Goal: Information Seeking & Learning: Learn about a topic

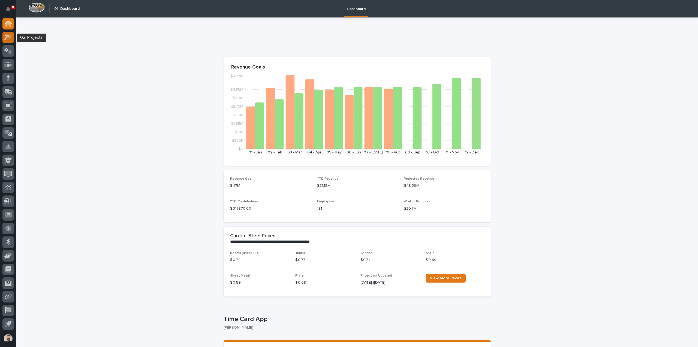
click at [12, 37] on div at bounding box center [7, 37] width 11 height 11
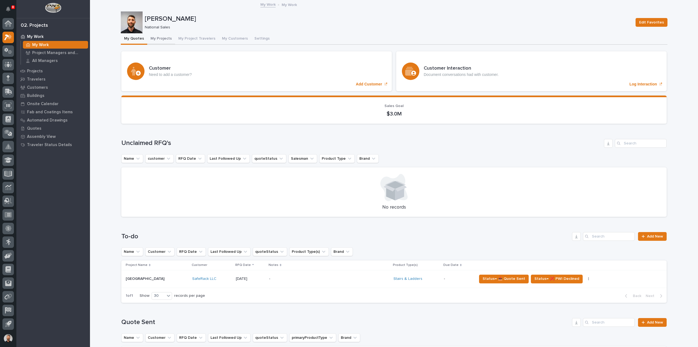
click at [161, 40] on button "My Projects" at bounding box center [161, 38] width 28 height 11
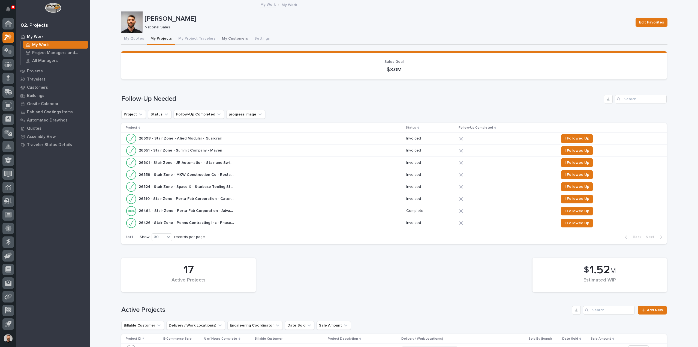
click at [236, 35] on button "My Customers" at bounding box center [235, 38] width 32 height 11
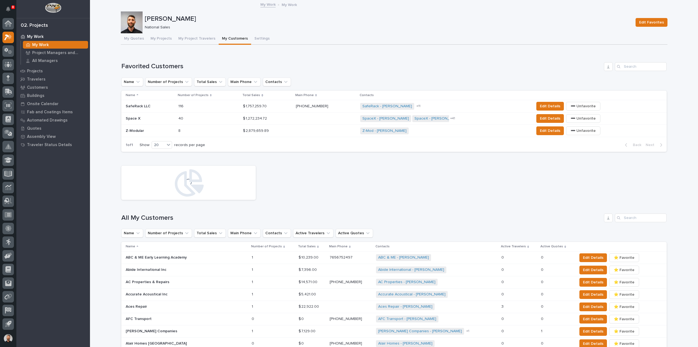
click at [152, 114] on div "Space X Space X" at bounding box center [150, 118] width 48 height 9
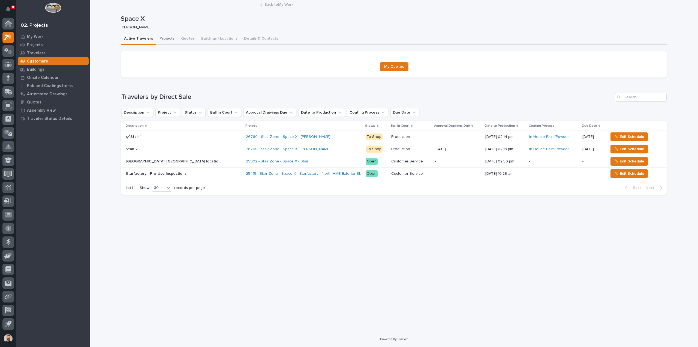
click at [163, 39] on button "Projects" at bounding box center [167, 38] width 22 height 11
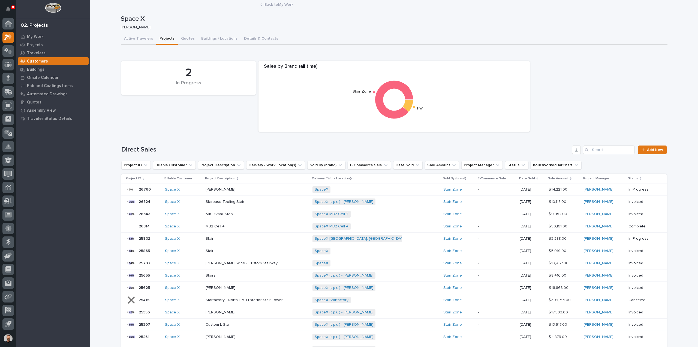
click at [406, 227] on div "SpaceX MB2 Cell 4 + 0" at bounding box center [359, 226] width 95 height 7
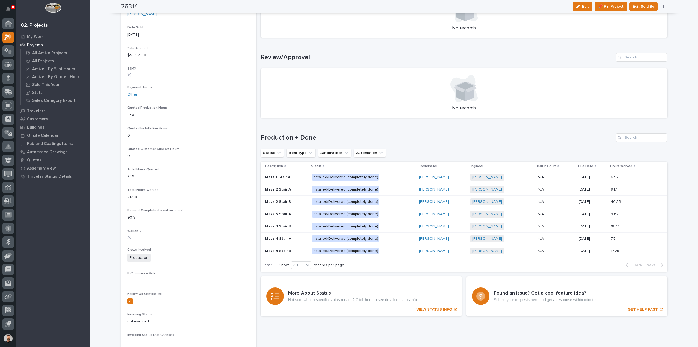
scroll to position [273, 0]
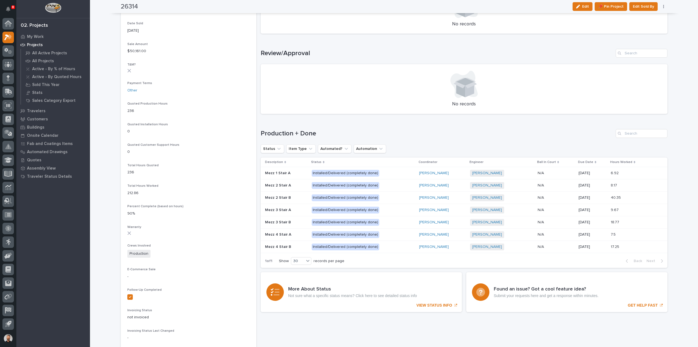
click at [396, 167] on div "Installed/Delivered (completely done)" at bounding box center [363, 172] width 103 height 11
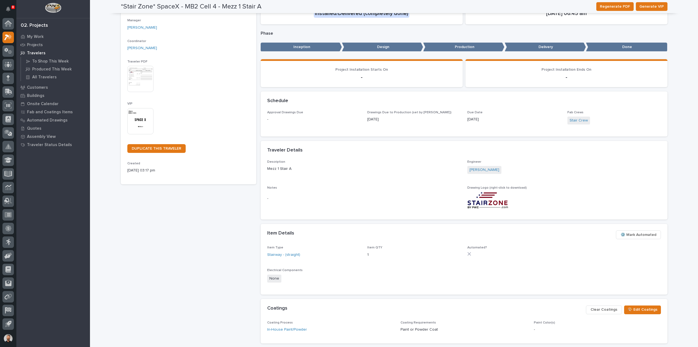
scroll to position [9, 0]
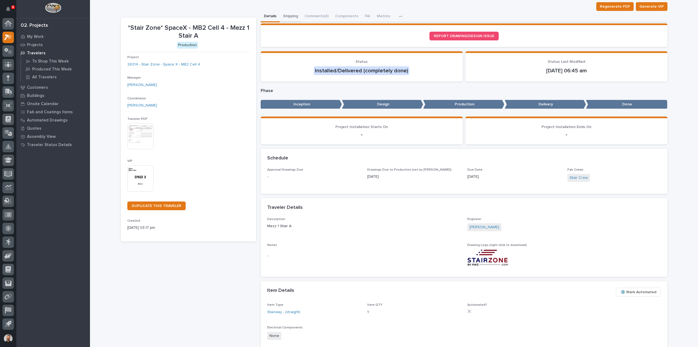
click at [289, 14] on div "**********" at bounding box center [394, 215] width 547 height 449
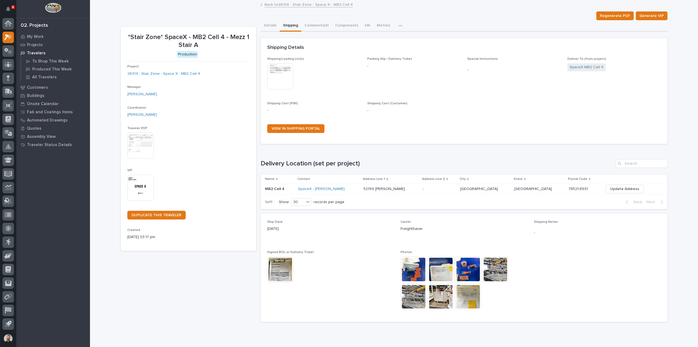
click at [277, 262] on img at bounding box center [280, 269] width 26 height 26
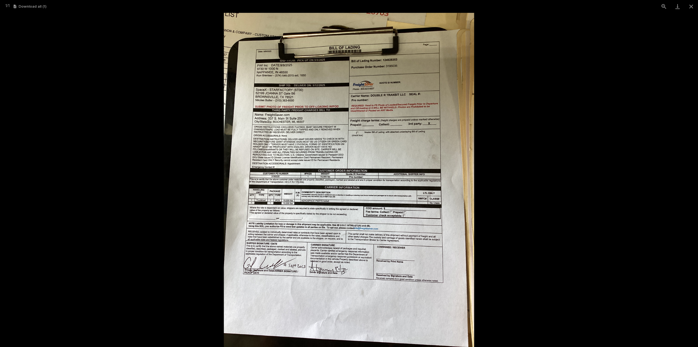
click at [523, 175] on picture at bounding box center [349, 180] width 698 height 334
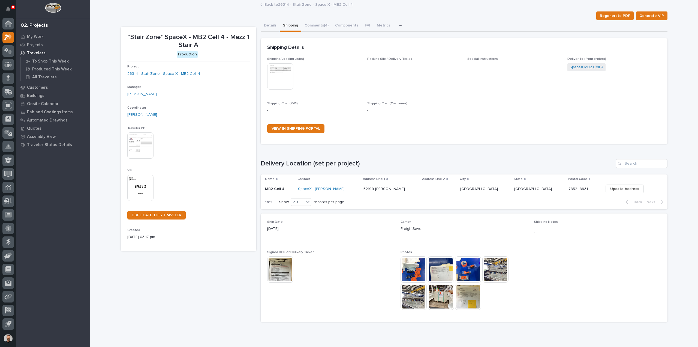
click at [278, 261] on img at bounding box center [280, 269] width 26 height 26
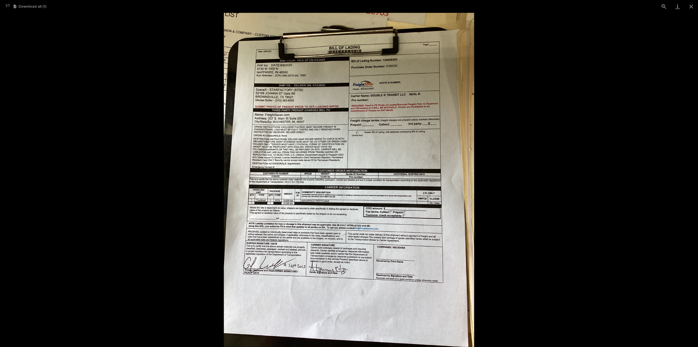
click at [532, 171] on picture at bounding box center [349, 180] width 698 height 334
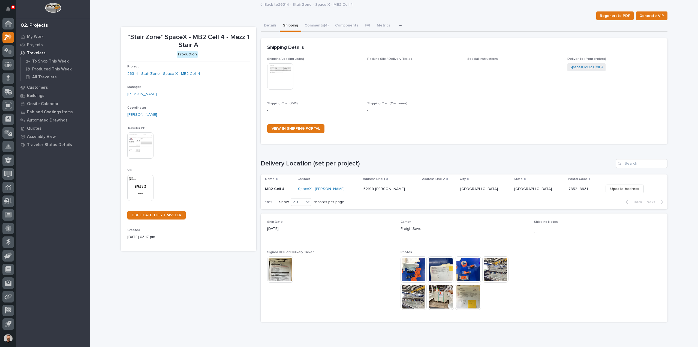
click at [275, 273] on img at bounding box center [280, 269] width 26 height 26
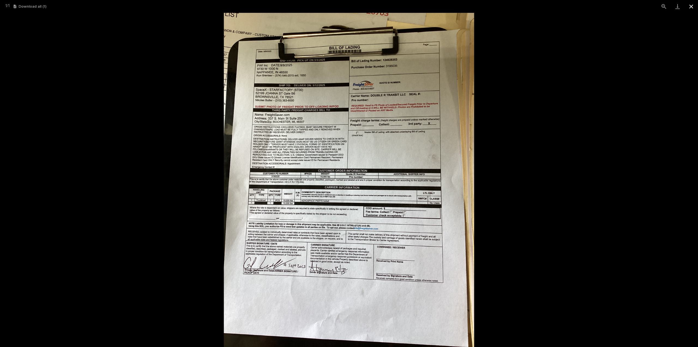
click at [692, 7] on button "Close gallery" at bounding box center [691, 6] width 14 height 13
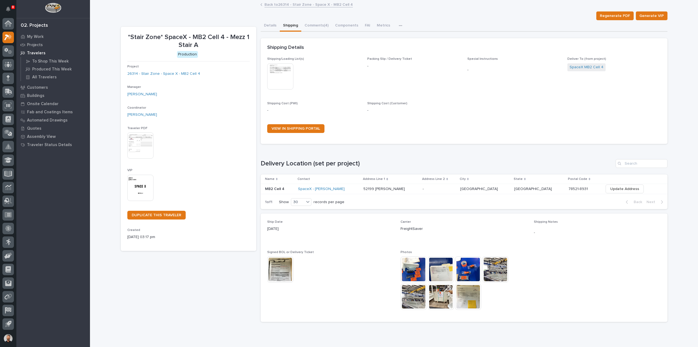
click at [275, 269] on img at bounding box center [280, 269] width 26 height 26
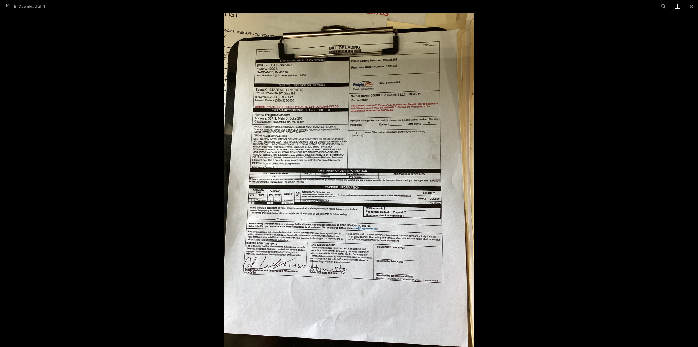
click at [679, 7] on link "Download" at bounding box center [678, 6] width 14 height 13
click at [690, 8] on button "Close gallery" at bounding box center [691, 6] width 14 height 13
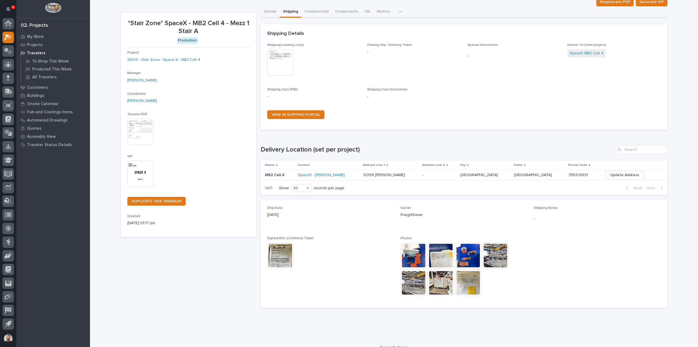
scroll to position [22, 0]
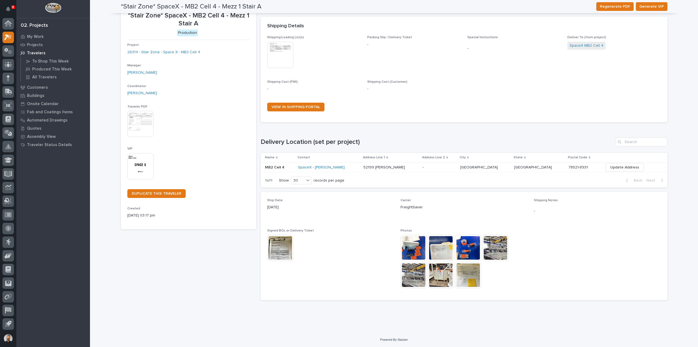
click at [275, 242] on img at bounding box center [280, 247] width 26 height 26
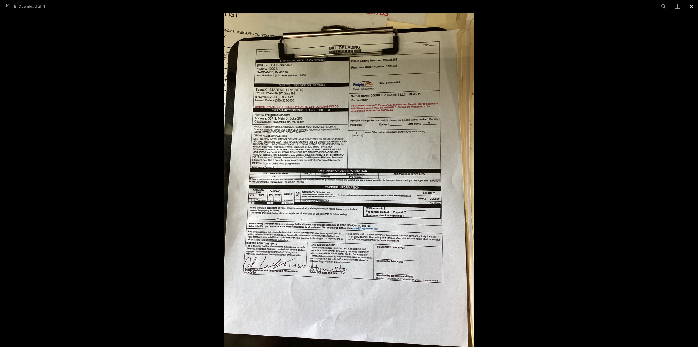
click at [691, 5] on button "Close gallery" at bounding box center [691, 6] width 14 height 13
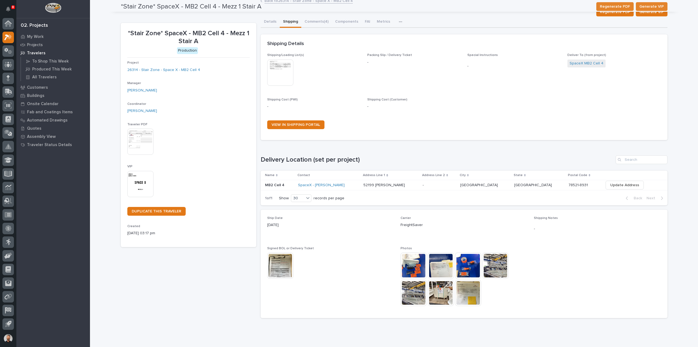
scroll to position [0, 0]
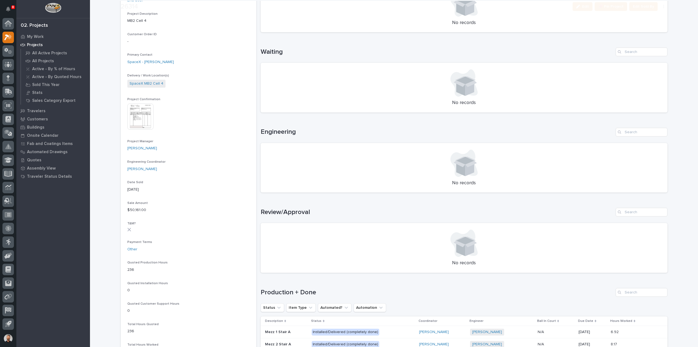
scroll to position [218, 0]
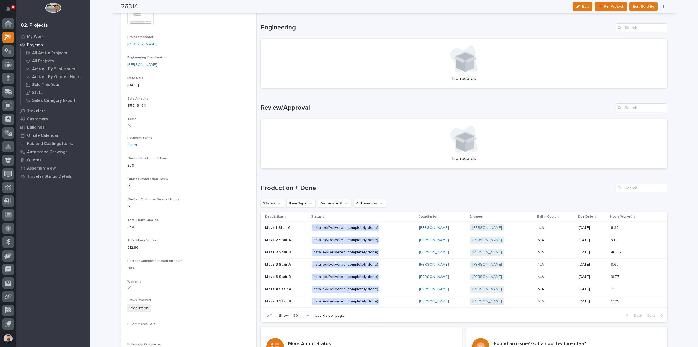
click at [294, 302] on p at bounding box center [286, 301] width 42 height 5
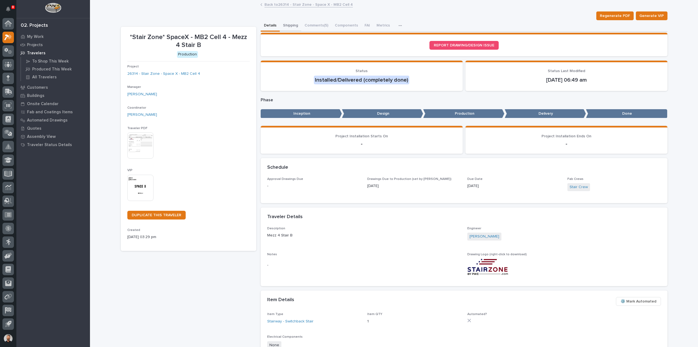
click at [292, 28] on button "Shipping" at bounding box center [291, 25] width 22 height 11
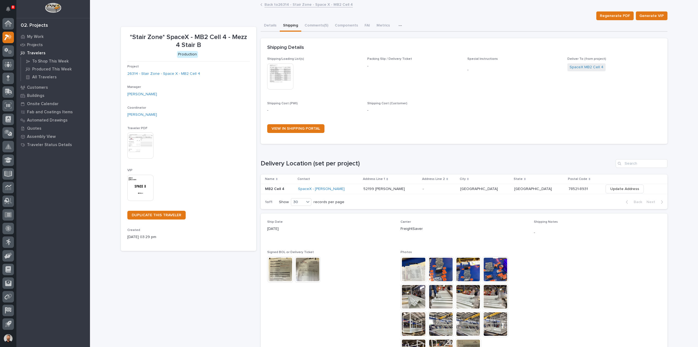
scroll to position [27, 0]
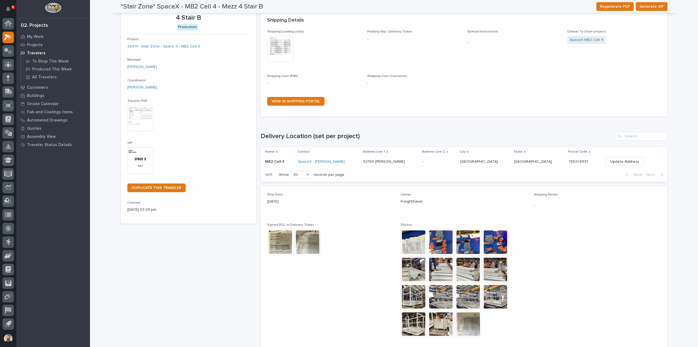
click at [274, 239] on img at bounding box center [280, 242] width 26 height 26
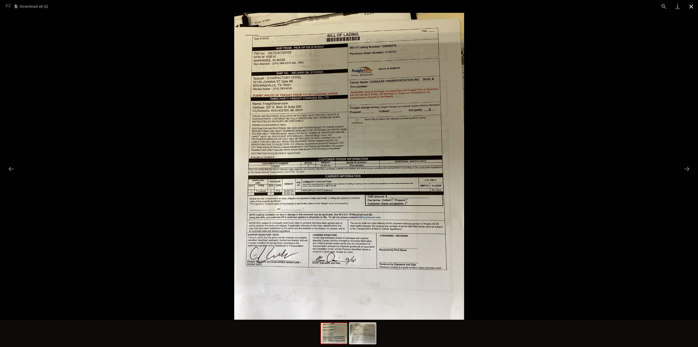
click at [691, 8] on button "Close gallery" at bounding box center [691, 6] width 14 height 13
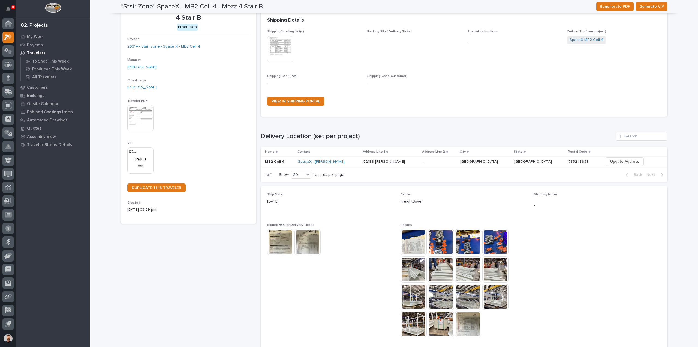
click at [307, 242] on img at bounding box center [307, 242] width 26 height 26
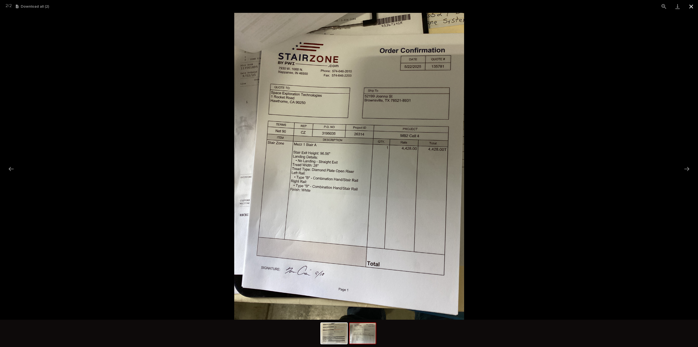
click at [690, 5] on button "Close gallery" at bounding box center [691, 6] width 14 height 13
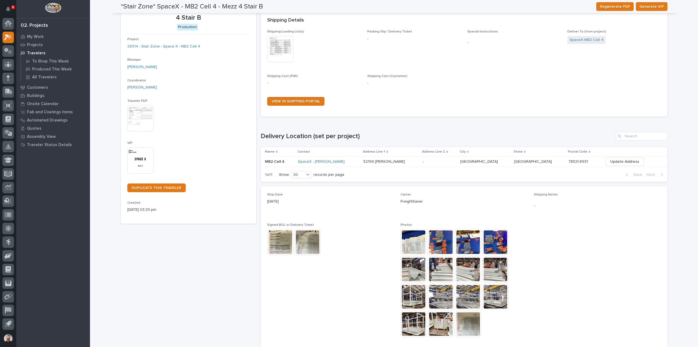
click at [274, 242] on img at bounding box center [280, 242] width 26 height 26
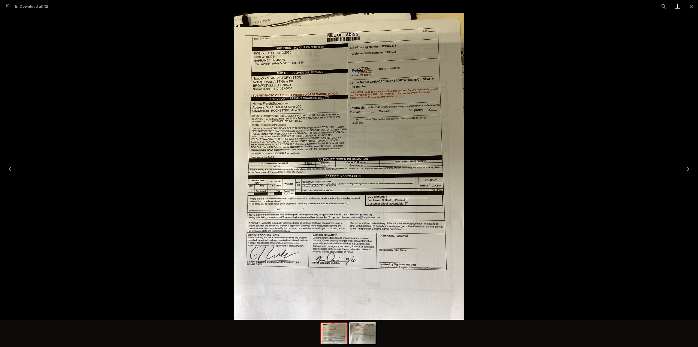
click at [679, 7] on link "Download" at bounding box center [678, 6] width 14 height 13
click at [692, 6] on button "Close gallery" at bounding box center [691, 6] width 14 height 13
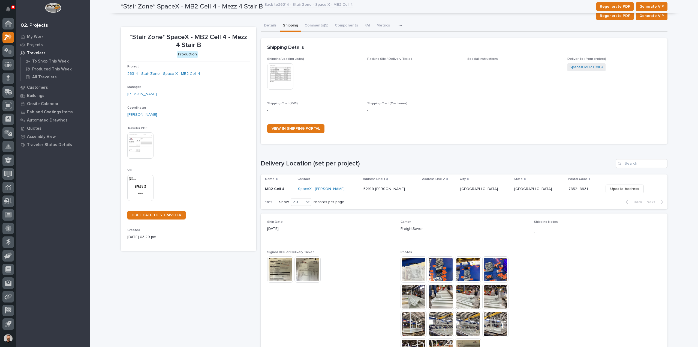
scroll to position [27, 0]
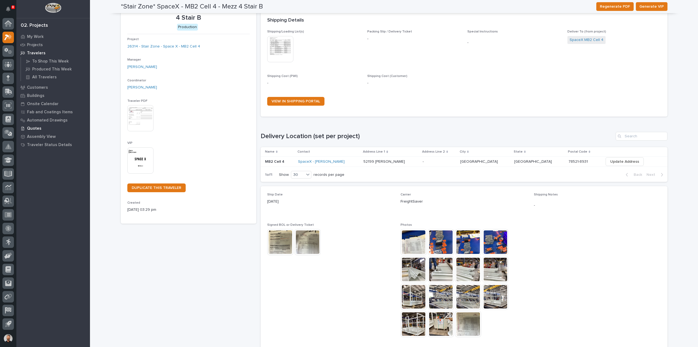
click at [39, 128] on p "Quotes" at bounding box center [34, 128] width 14 height 5
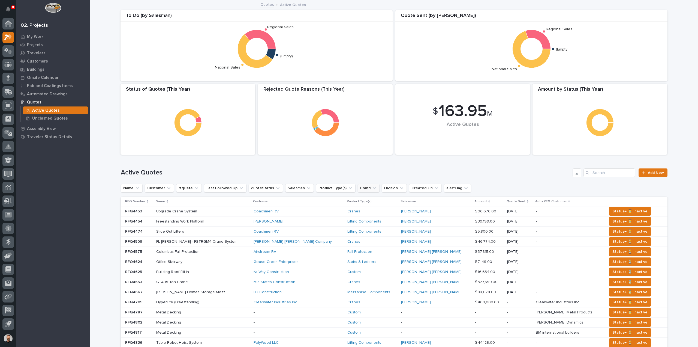
click at [368, 186] on button "Brand" at bounding box center [369, 187] width 22 height 9
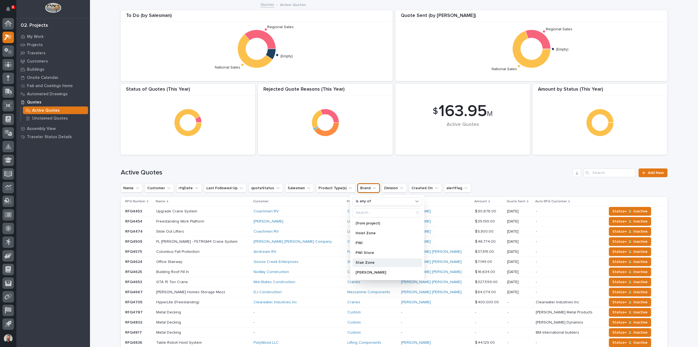
click at [368, 262] on p "Stair Zone" at bounding box center [385, 262] width 58 height 4
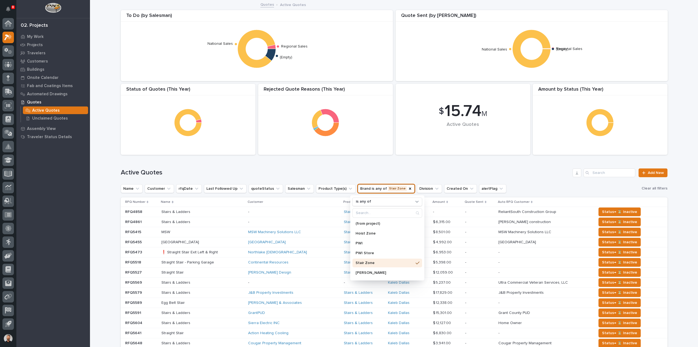
scroll to position [28, 0]
click at [370, 255] on p "Structural Deck" at bounding box center [385, 254] width 58 height 4
click at [430, 171] on h1 "Active Quotes" at bounding box center [346, 173] width 450 height 8
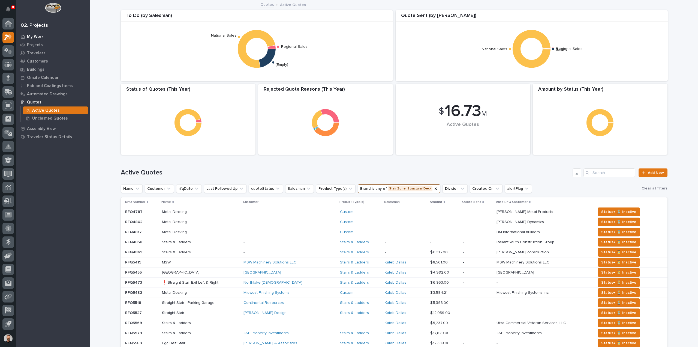
click at [40, 35] on p "My Work" at bounding box center [35, 36] width 17 height 5
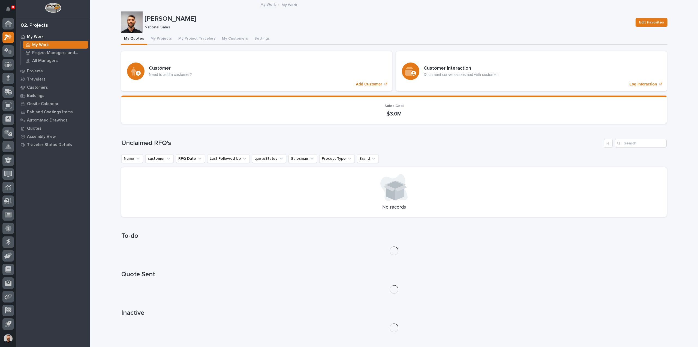
click at [8, 6] on button "Notifications" at bounding box center [7, 8] width 11 height 11
